Goal: Transaction & Acquisition: Purchase product/service

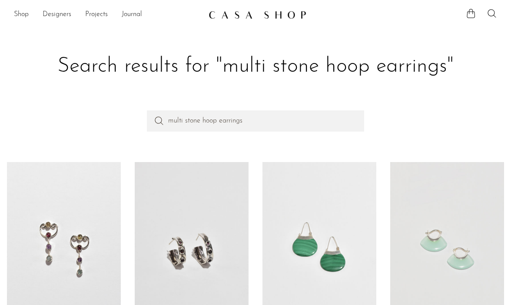
scroll to position [108, 0]
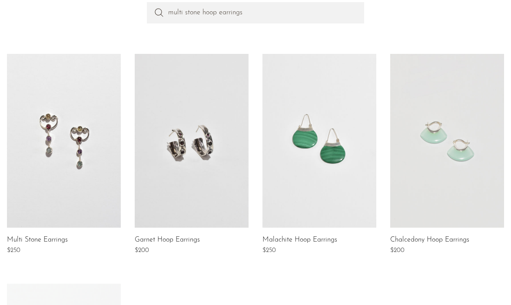
click at [99, 7] on div "multi stone hoop earrings" at bounding box center [255, 27] width 511 height 51
type input "modernist amethyst earrings"
click at [201, 53] on div "modernist amethyst earrings" at bounding box center [255, 27] width 511 height 51
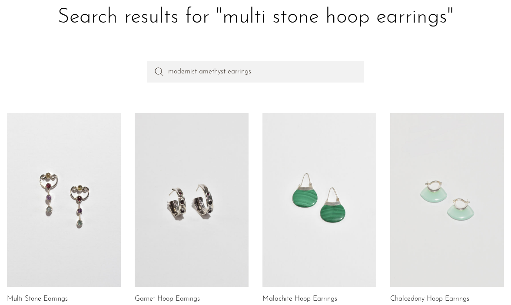
scroll to position [46, 0]
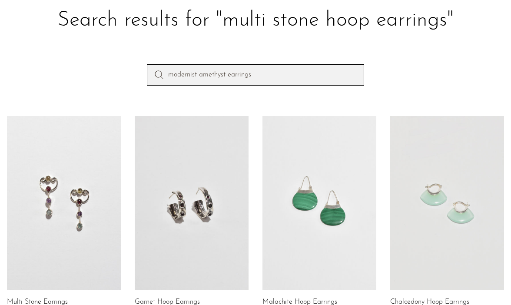
click at [285, 74] on input "modernist amethyst earrings" at bounding box center [255, 74] width 217 height 21
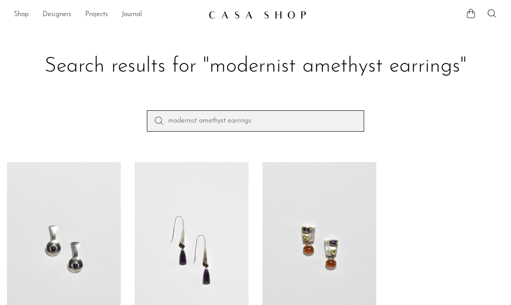
drag, startPoint x: 262, startPoint y: 119, endPoint x: 106, endPoint y: 90, distance: 158.6
click at [106, 90] on section "Search results for "modernist amethyst earrings" modernist amethyst earrings Mo…" at bounding box center [255, 223] width 511 height 400
type input "amethyst teardrop"
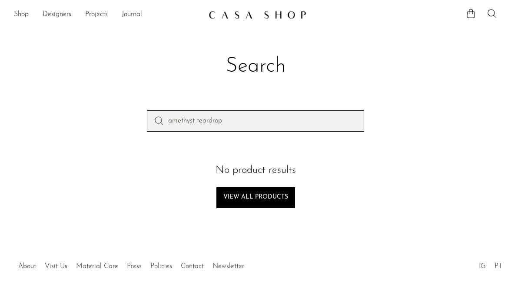
drag, startPoint x: 247, startPoint y: 125, endPoint x: 60, endPoint y: 3, distance: 222.8
click at [60, 3] on body "Shop Featured New Arrivals Bestsellers" at bounding box center [255, 162] width 511 height 324
type input "pill box"
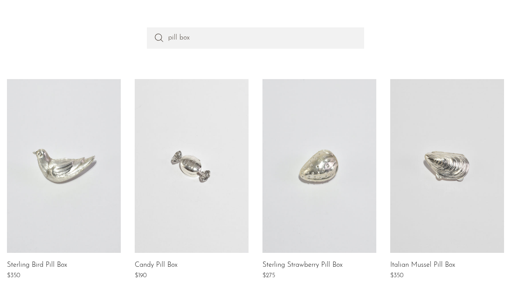
scroll to position [91, 0]
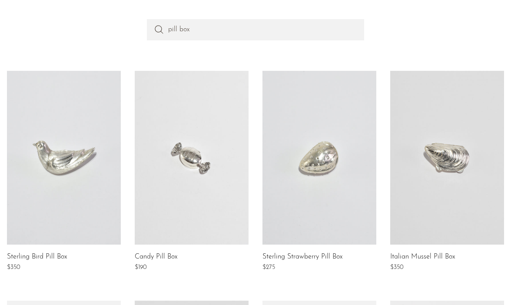
click at [194, 172] on link at bounding box center [192, 158] width 114 height 174
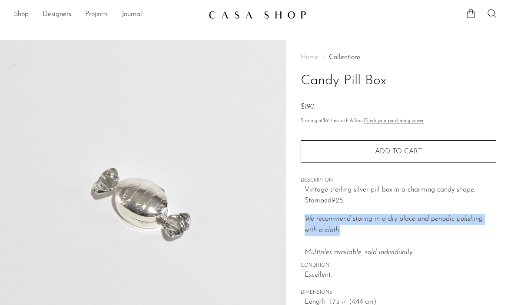
drag, startPoint x: 327, startPoint y: 230, endPoint x: 295, endPoint y: 223, distance: 32.4
click at [295, 223] on div "Home Collections Candy Pill Box $190 Starting at $65 /mo with Affirm. Check you…" at bounding box center [398, 244] width 225 height 409
copy icon "We recommend storing in a dry place and periodic polishing with a cloth."
